Goal: Task Accomplishment & Management: Manage account settings

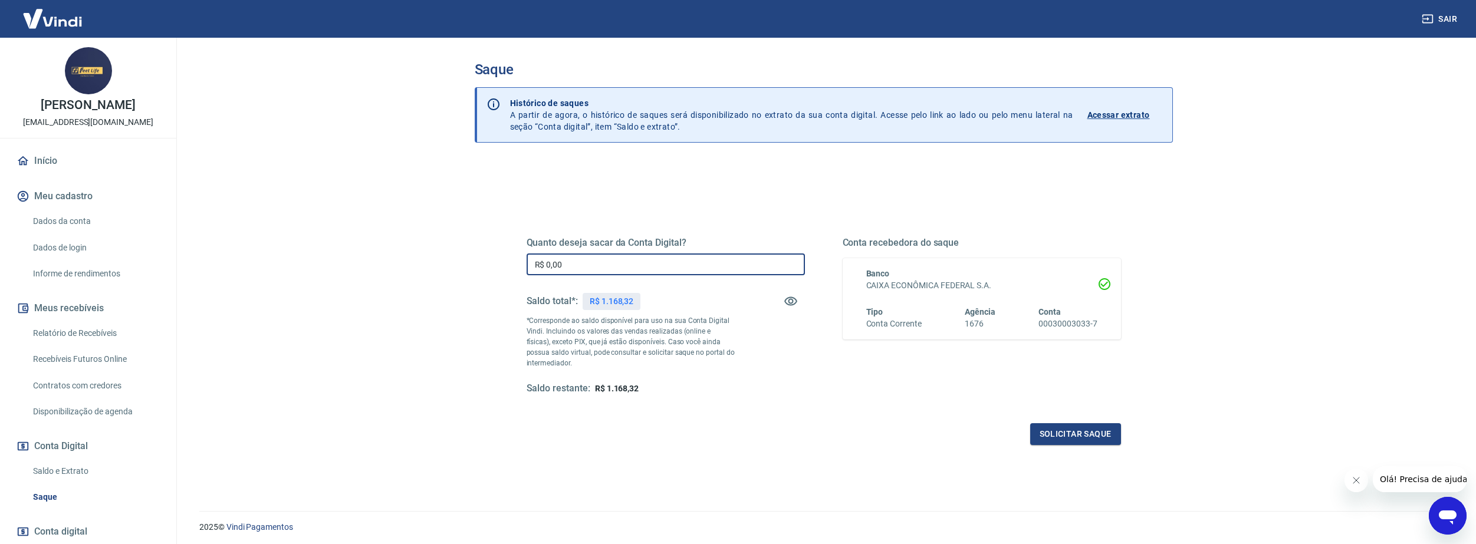
drag, startPoint x: 647, startPoint y: 264, endPoint x: 519, endPoint y: 269, distance: 128.1
click at [519, 269] on div "Quanto deseja sacar da Conta Digital? R$ 0,00 ​ Saldo total*: R$ 1.168,32 *Corr…" at bounding box center [823, 322] width 623 height 274
type input "R$ 1.168,00"
click at [1069, 431] on button "Solicitar saque" at bounding box center [1075, 434] width 91 height 22
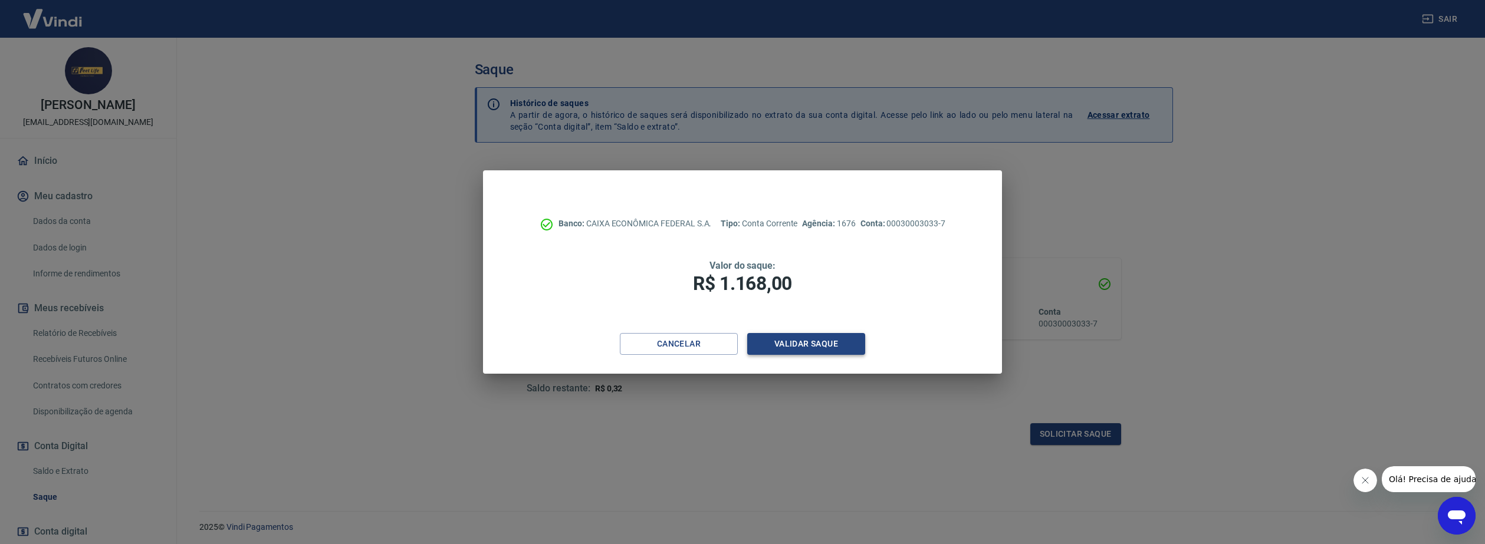
click at [817, 337] on button "Validar saque" at bounding box center [806, 344] width 118 height 22
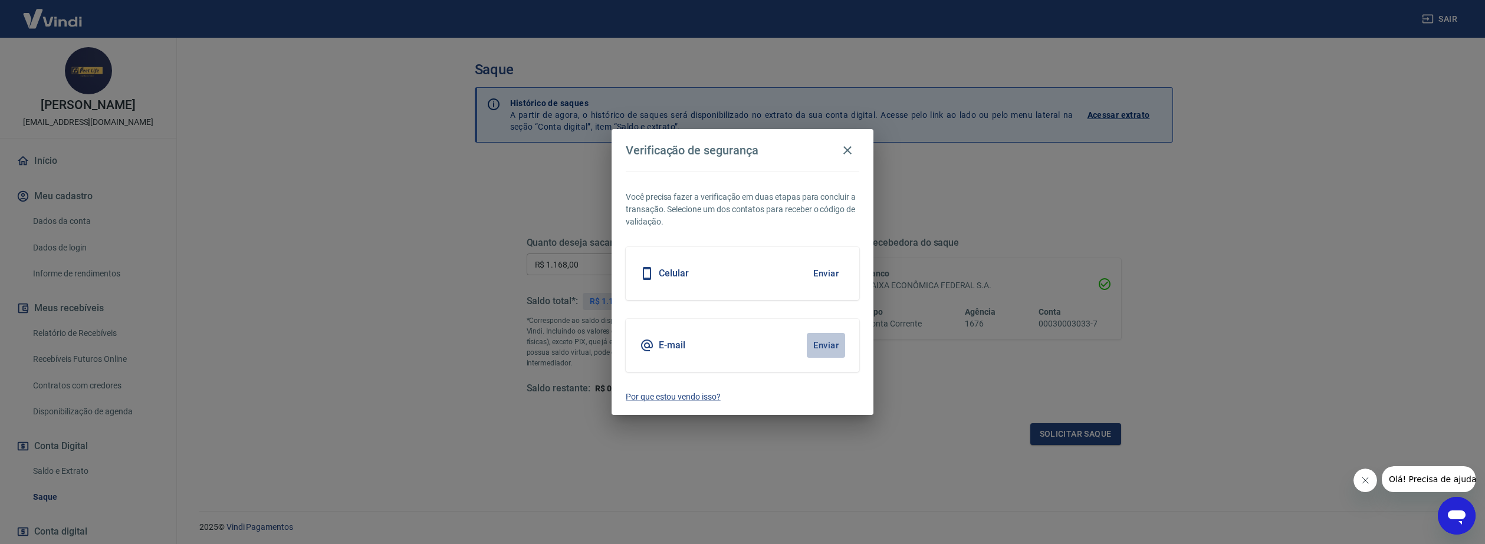
click at [830, 343] on button "Enviar" at bounding box center [826, 345] width 38 height 25
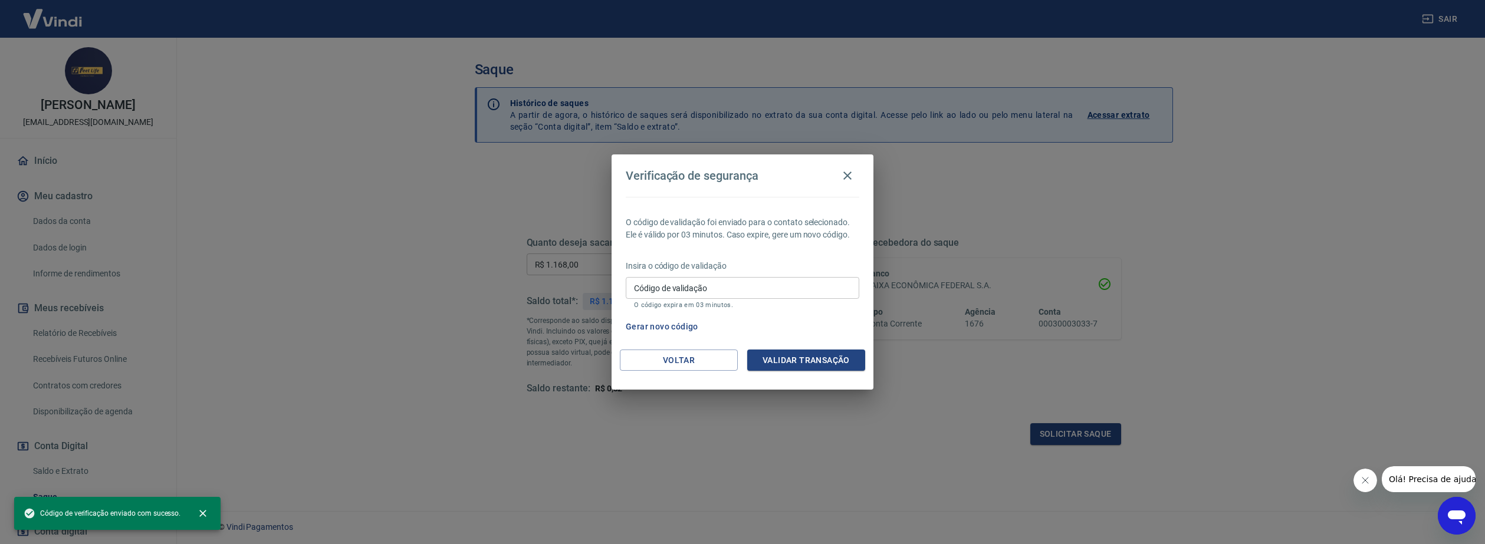
click at [1217, 299] on div "Verificação de segurança O código de validação foi enviado para o contato selec…" at bounding box center [742, 272] width 1485 height 544
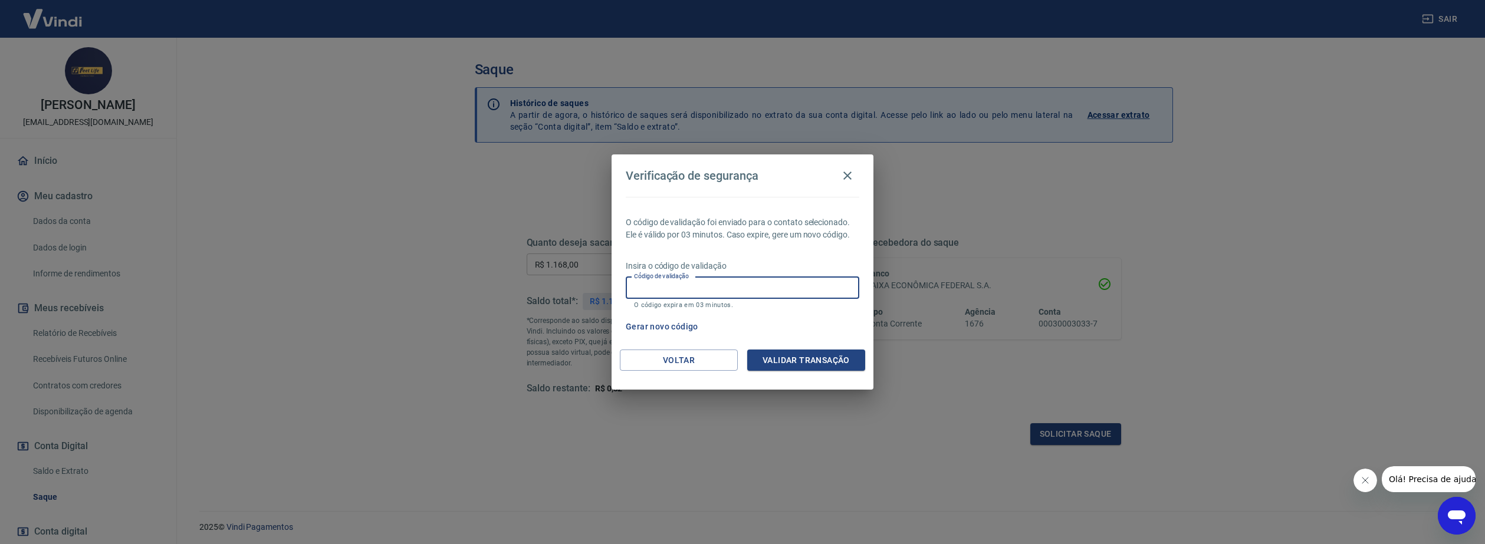
drag, startPoint x: 738, startPoint y: 281, endPoint x: 761, endPoint y: 297, distance: 27.5
click at [737, 281] on input "Código de validação" at bounding box center [742, 288] width 233 height 22
paste input "661956"
type input "661956"
click at [790, 357] on button "Validar transação" at bounding box center [806, 361] width 118 height 22
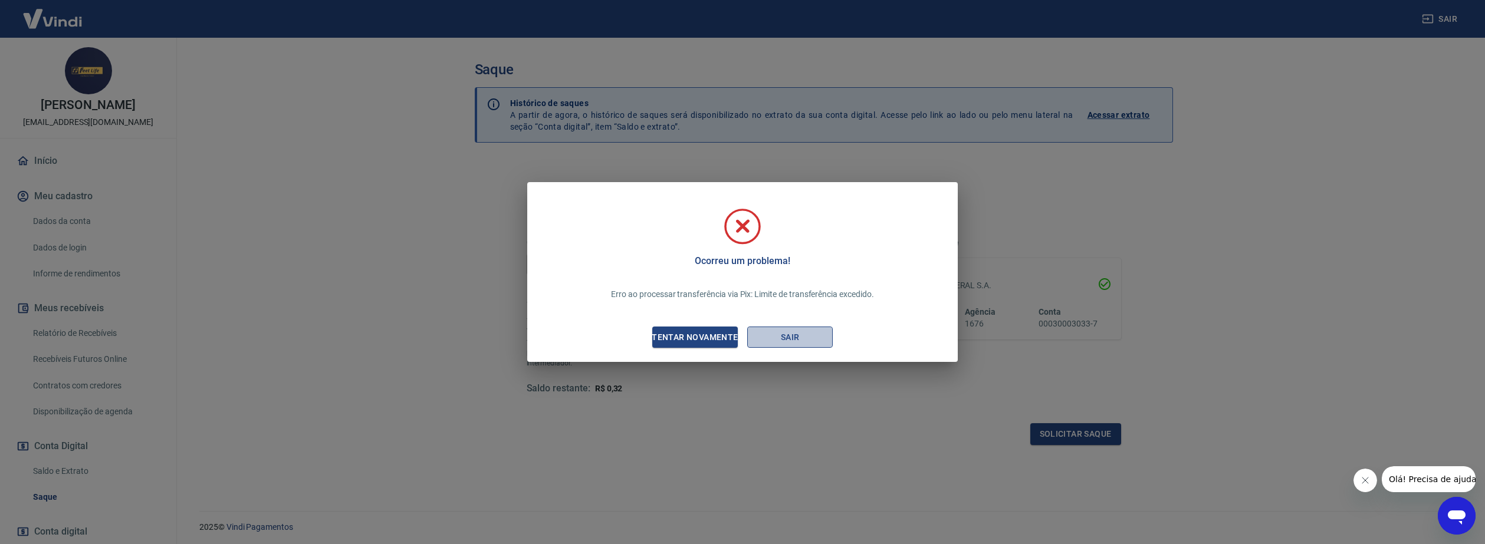
click at [779, 340] on button "Sair" at bounding box center [789, 338] width 85 height 22
